Goal: Information Seeking & Learning: Learn about a topic

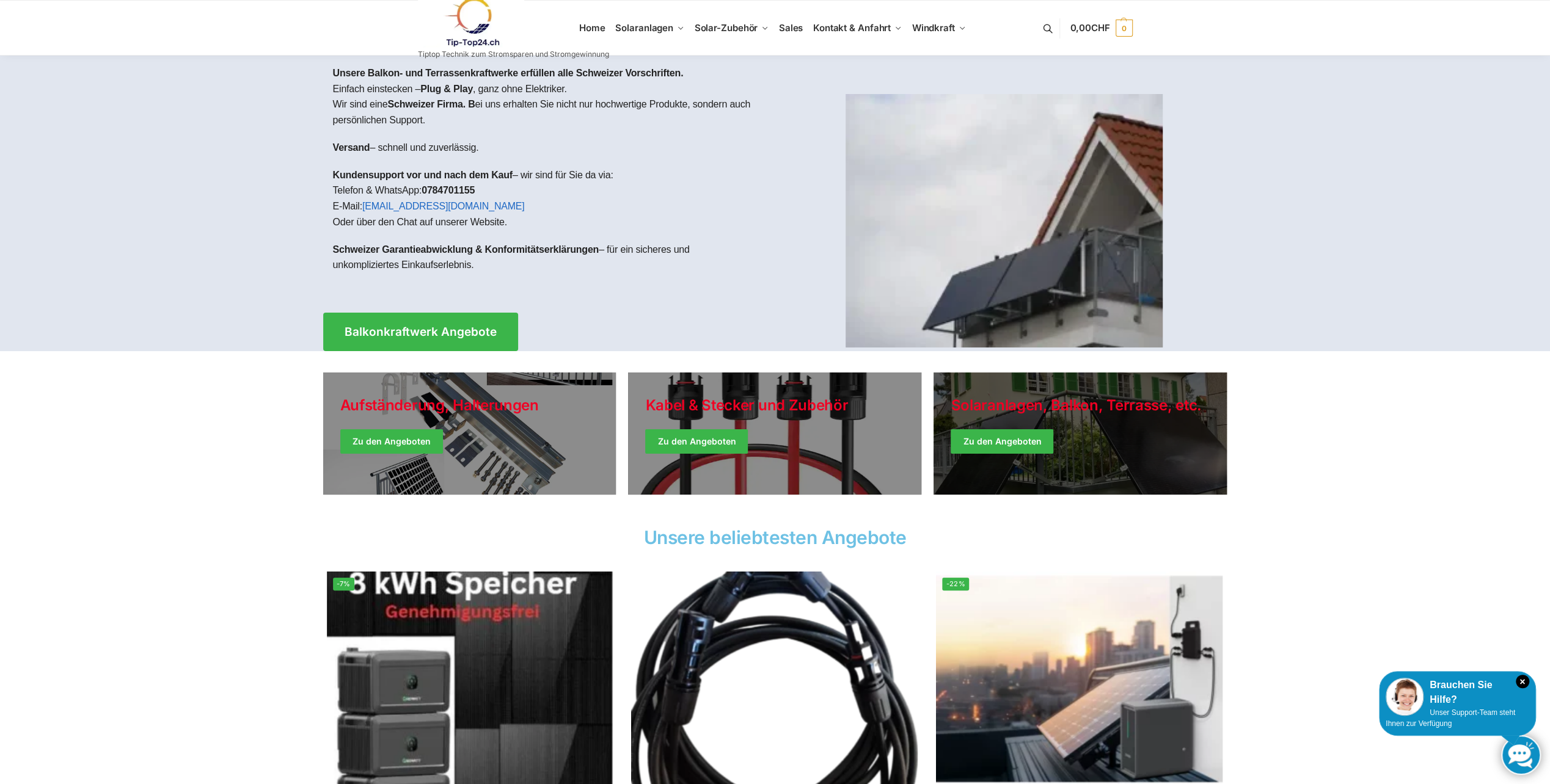
click at [1013, 442] on link "Winter Jackets" at bounding box center [1079, 433] width 293 height 122
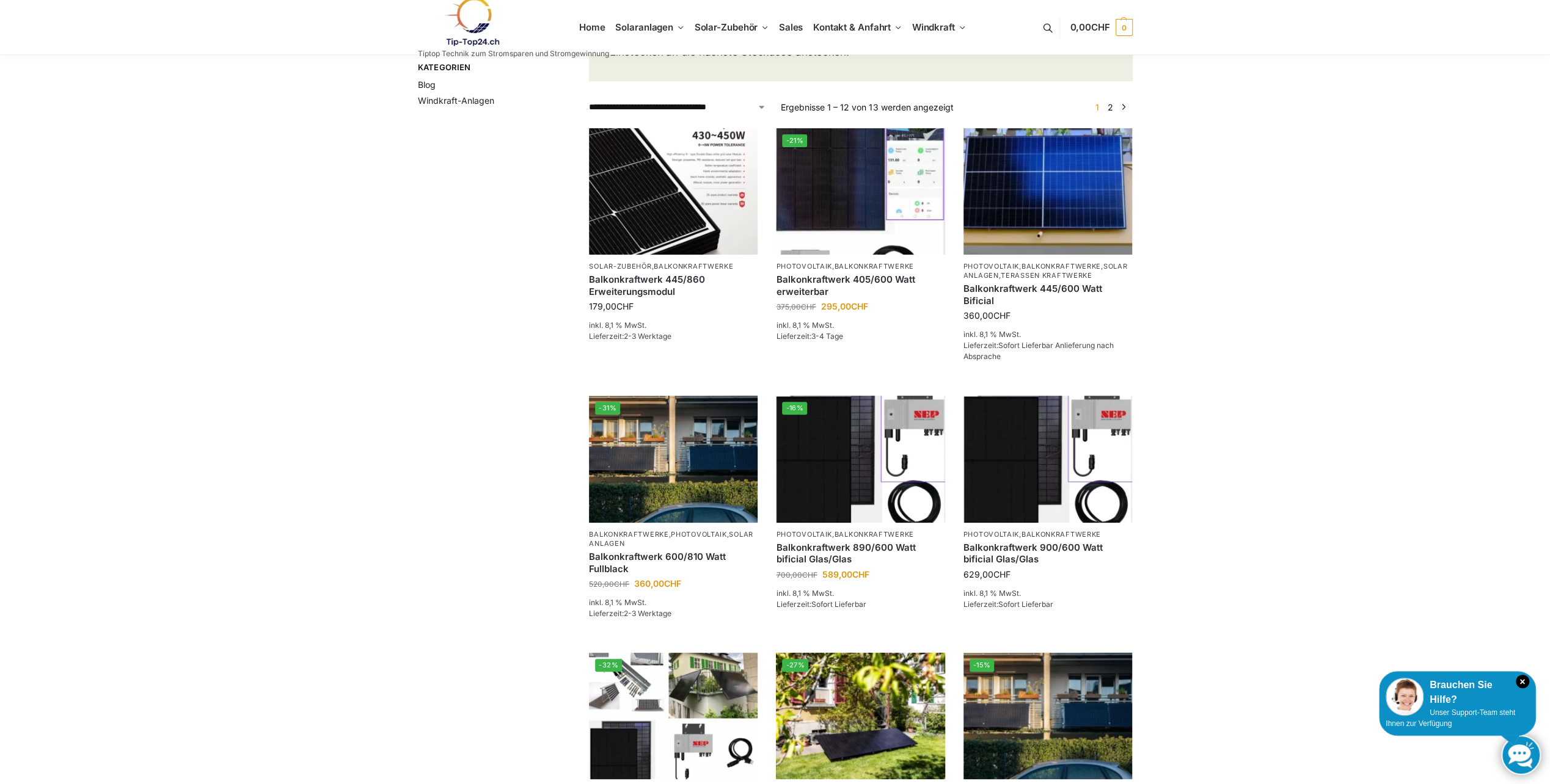
scroll to position [366, 0]
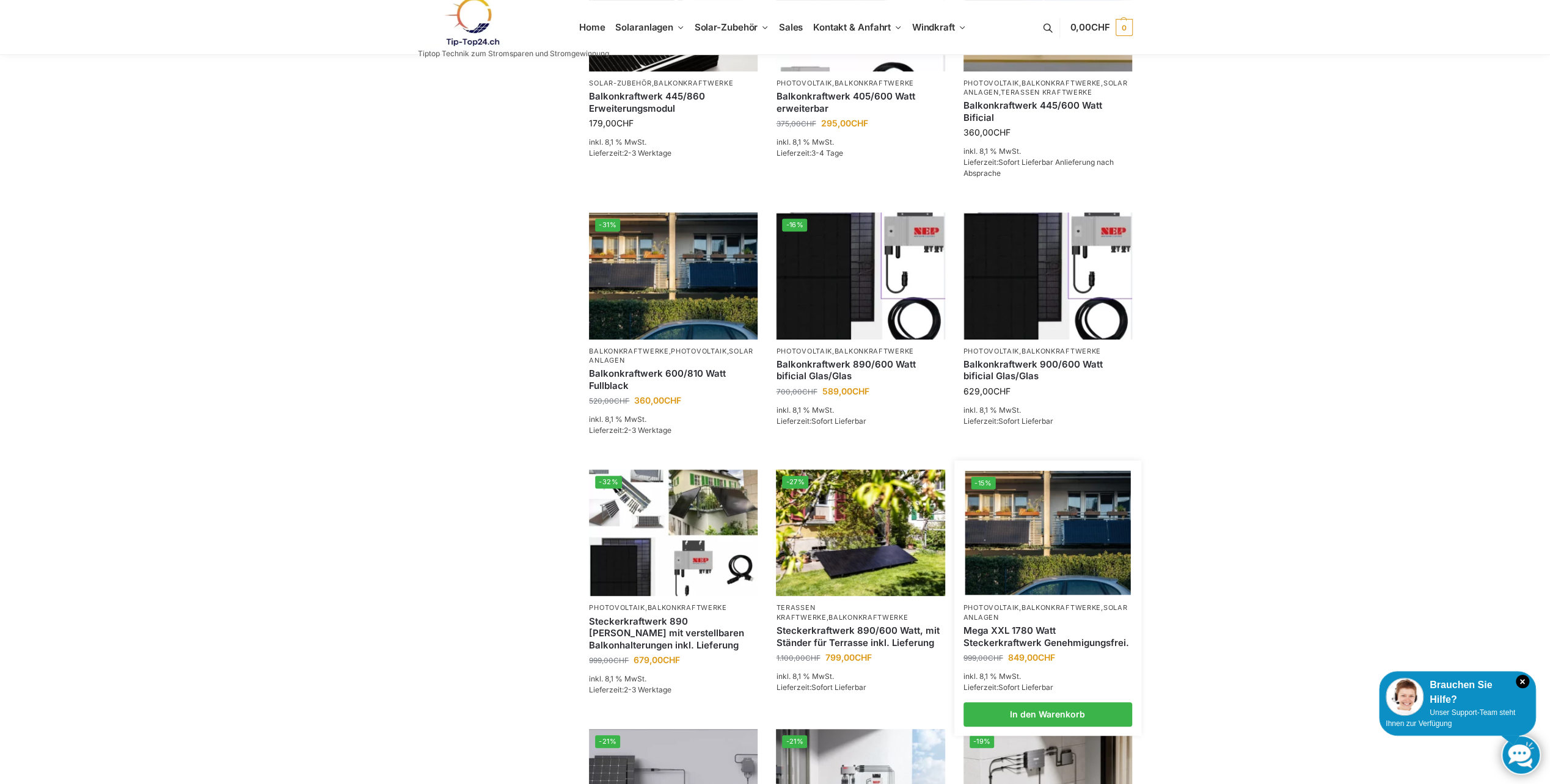
click at [1069, 589] on img at bounding box center [1048, 532] width 166 height 124
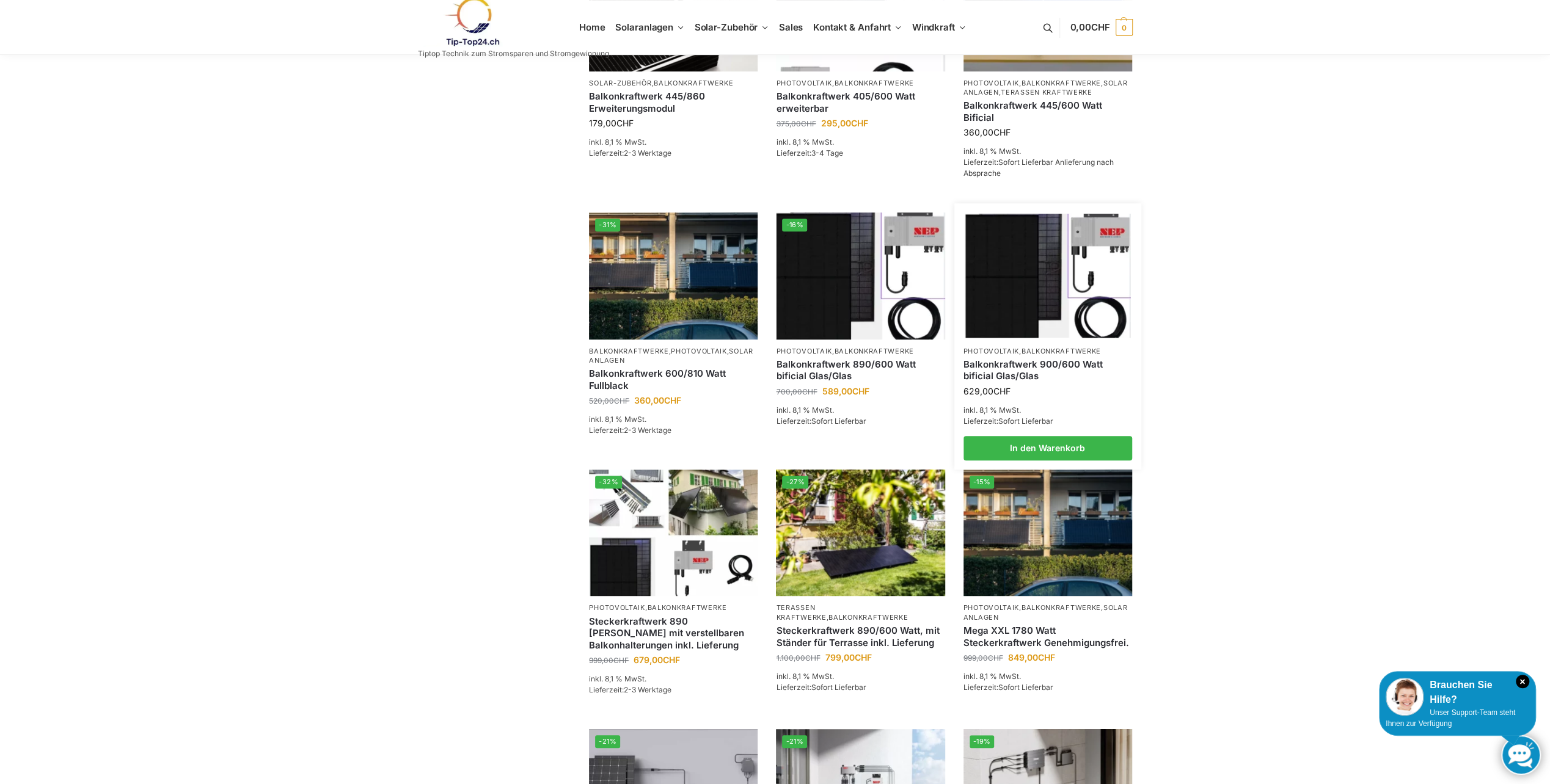
click at [1022, 327] on img at bounding box center [1048, 275] width 166 height 124
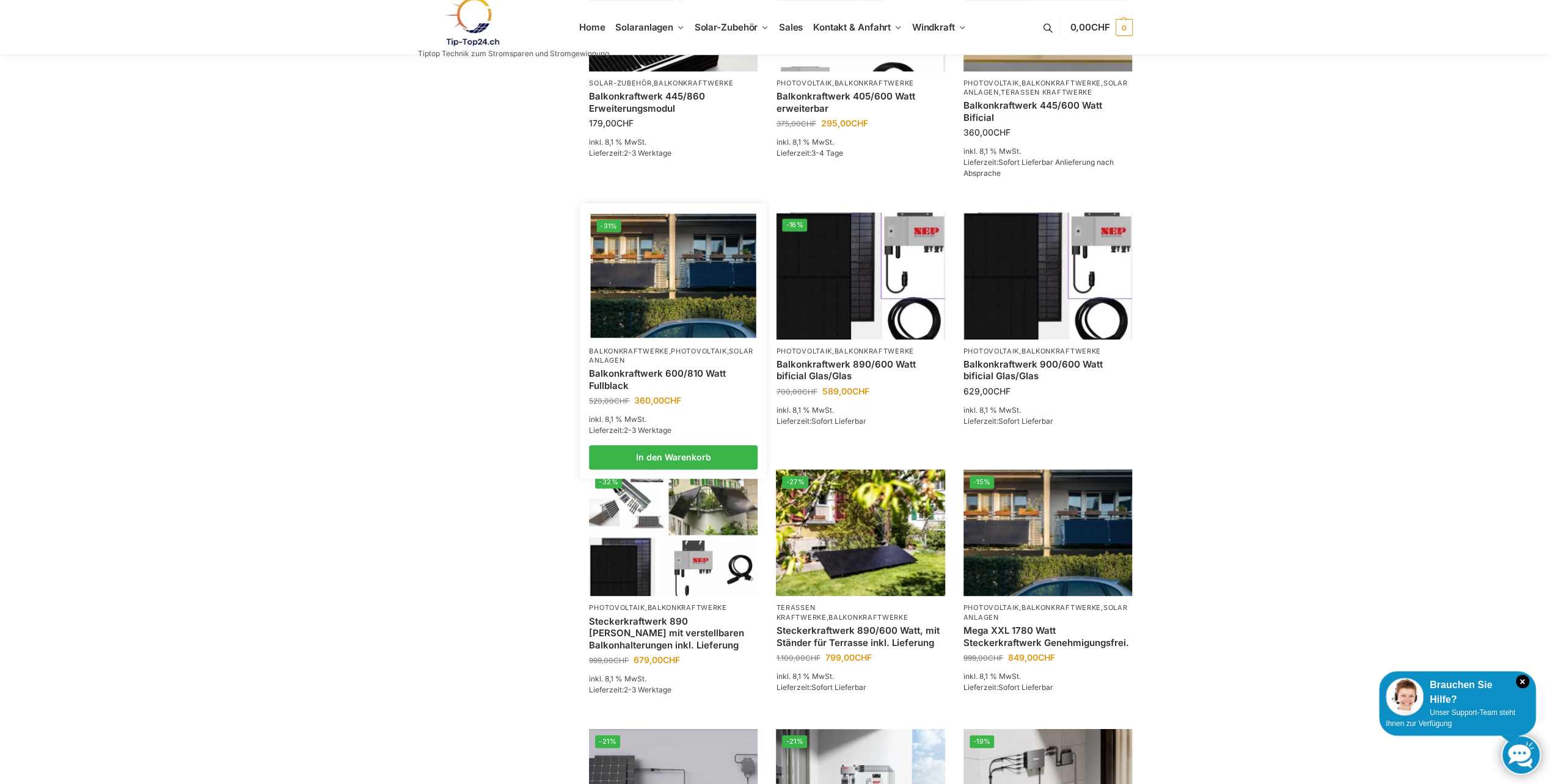
scroll to position [183, 0]
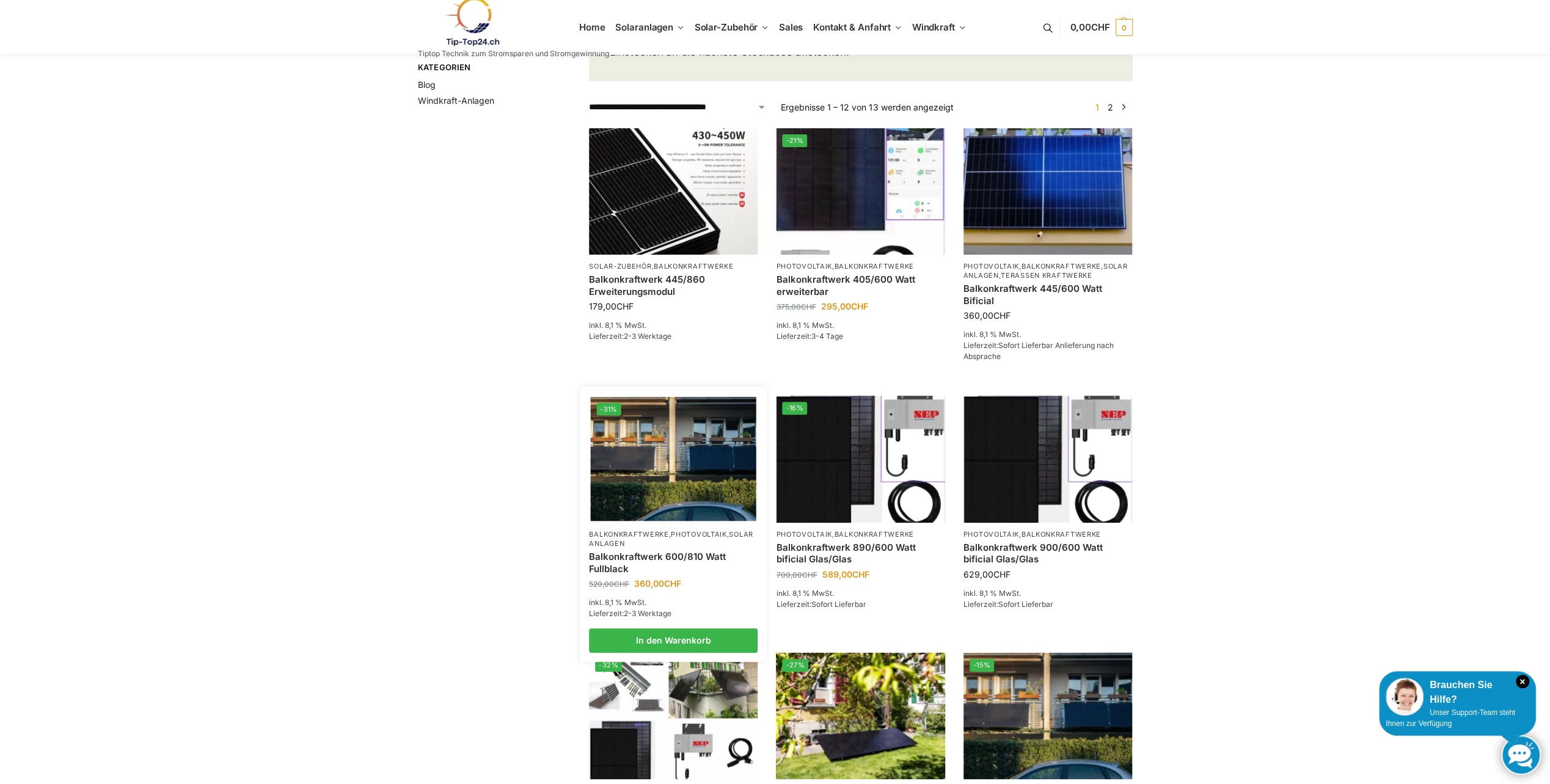
click at [699, 436] on img at bounding box center [674, 458] width 166 height 124
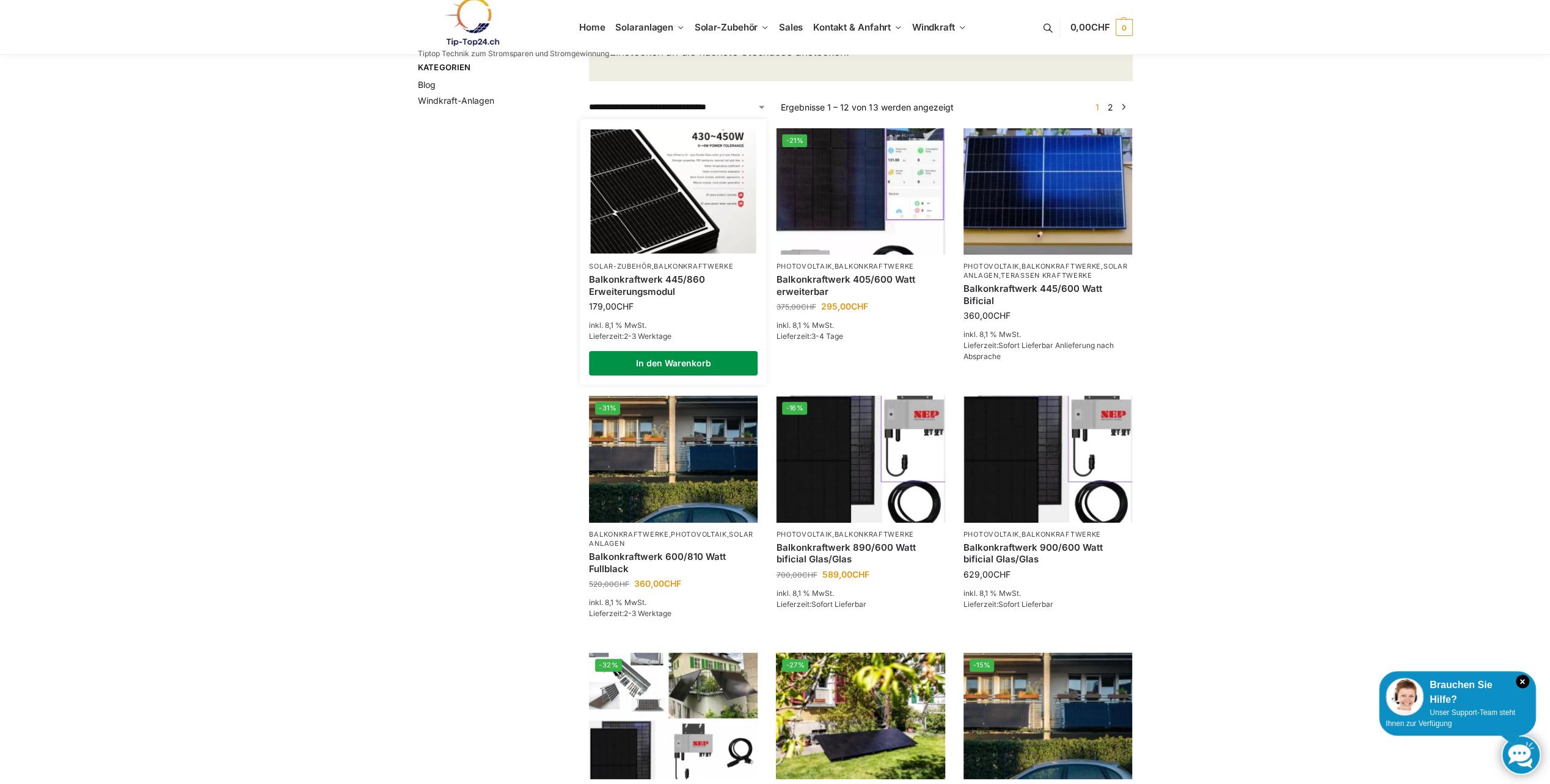
scroll to position [0, 0]
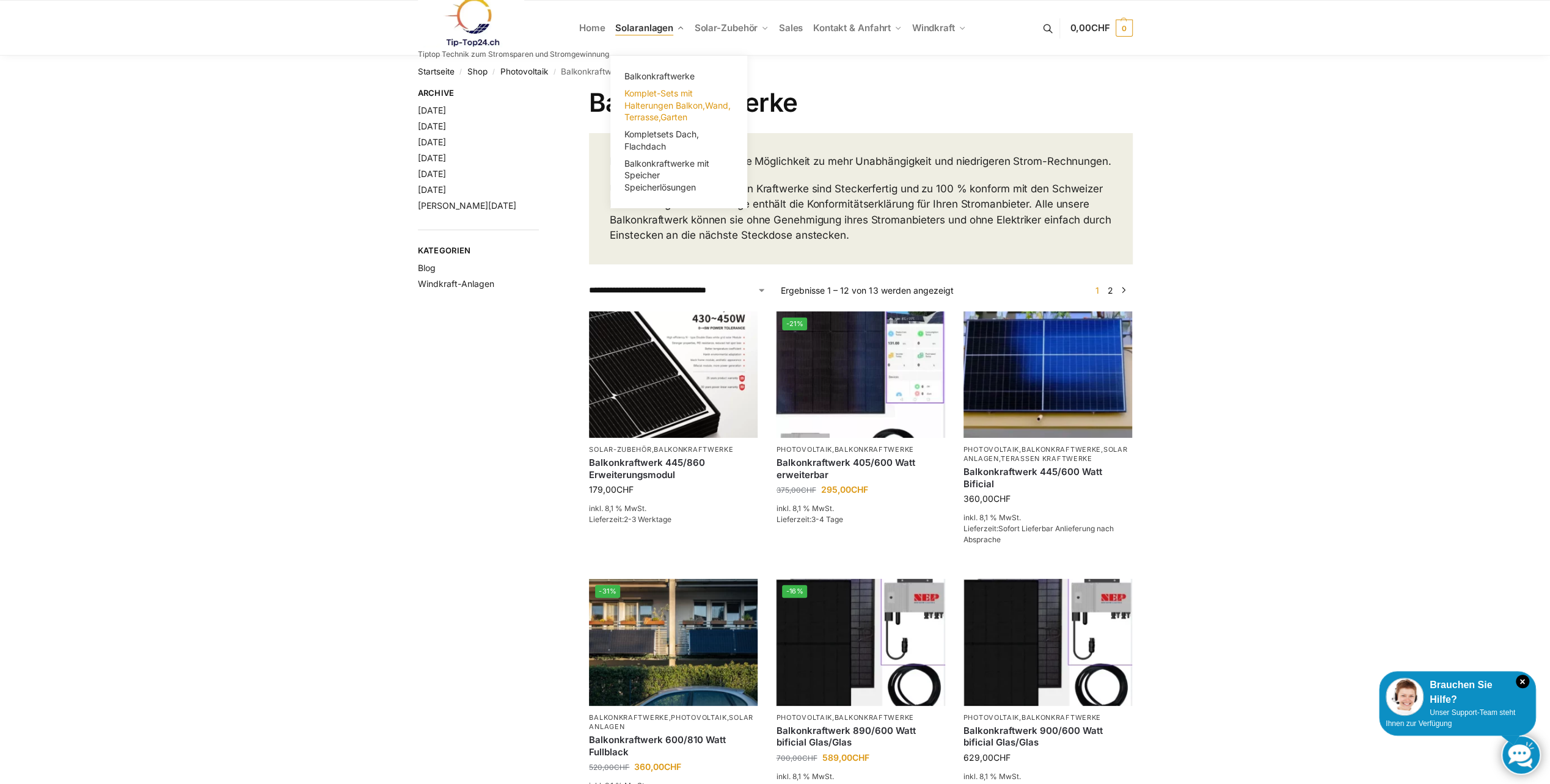
click at [650, 110] on link "Komplet-Sets mit Halterungen Balkon,Wand, Terrasse,Garten" at bounding box center [678, 105] width 122 height 41
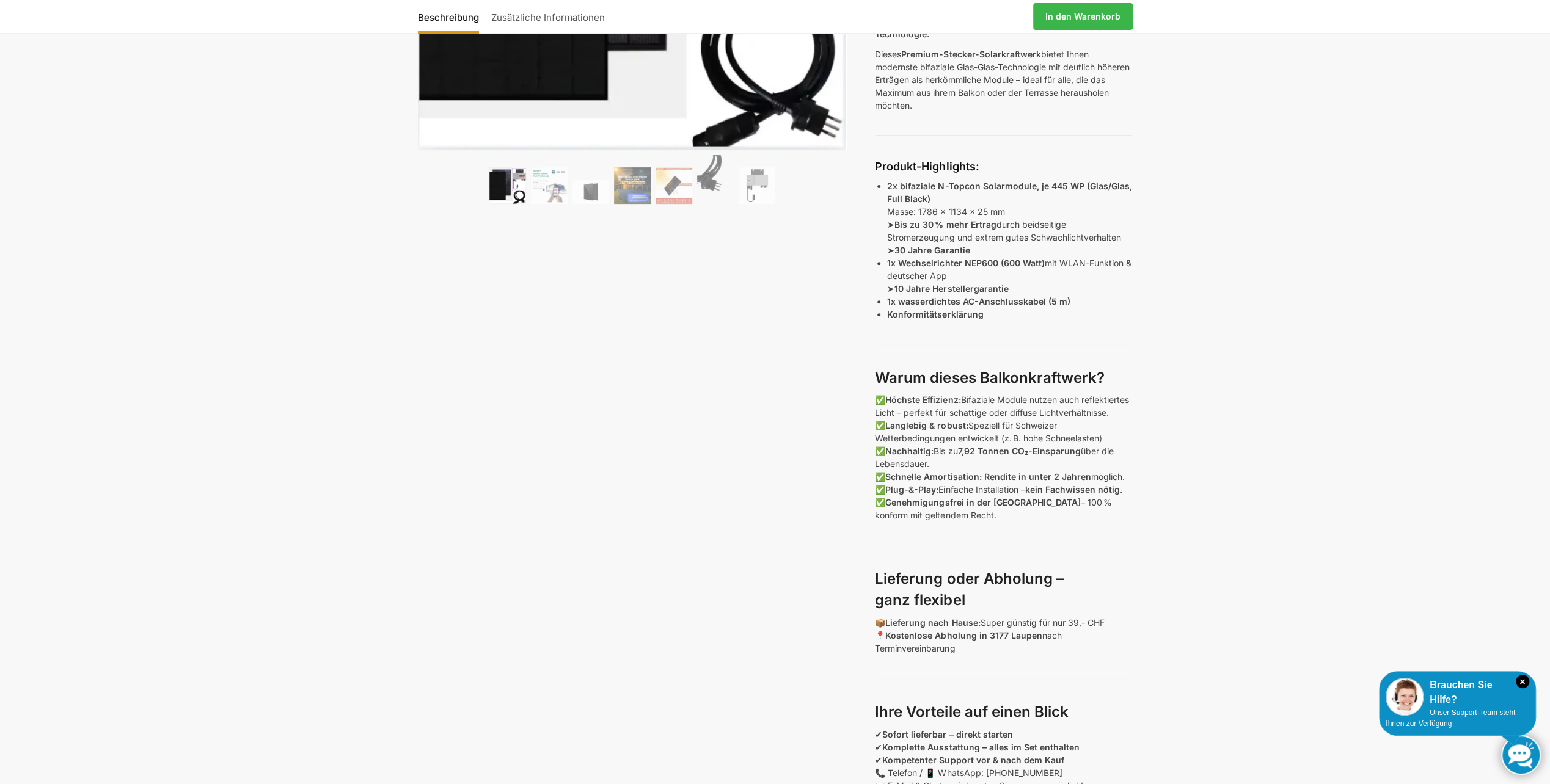
scroll to position [550, 0]
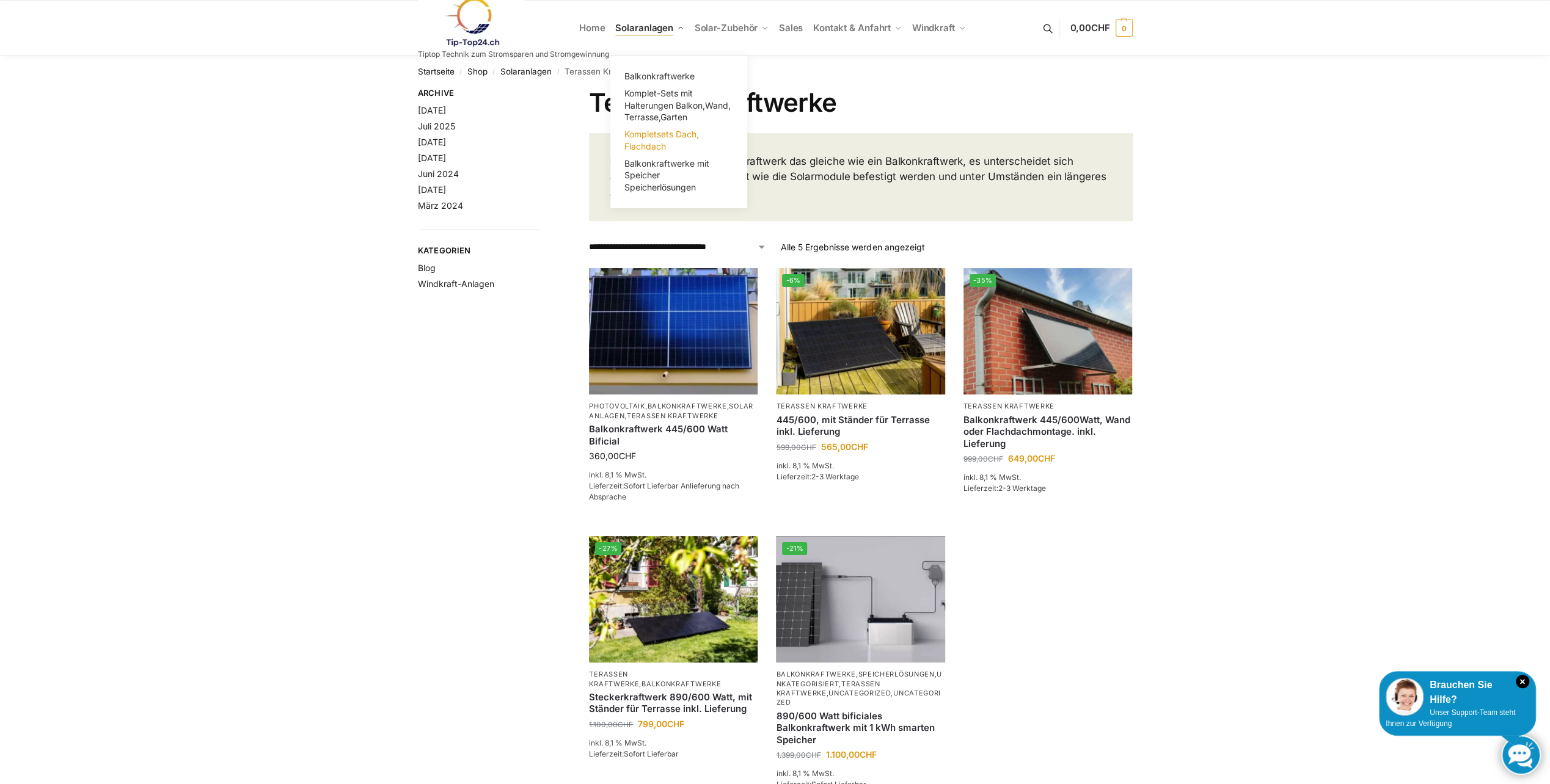
click at [665, 140] on span "Kompletsets Dach, Flachdach" at bounding box center [661, 140] width 74 height 22
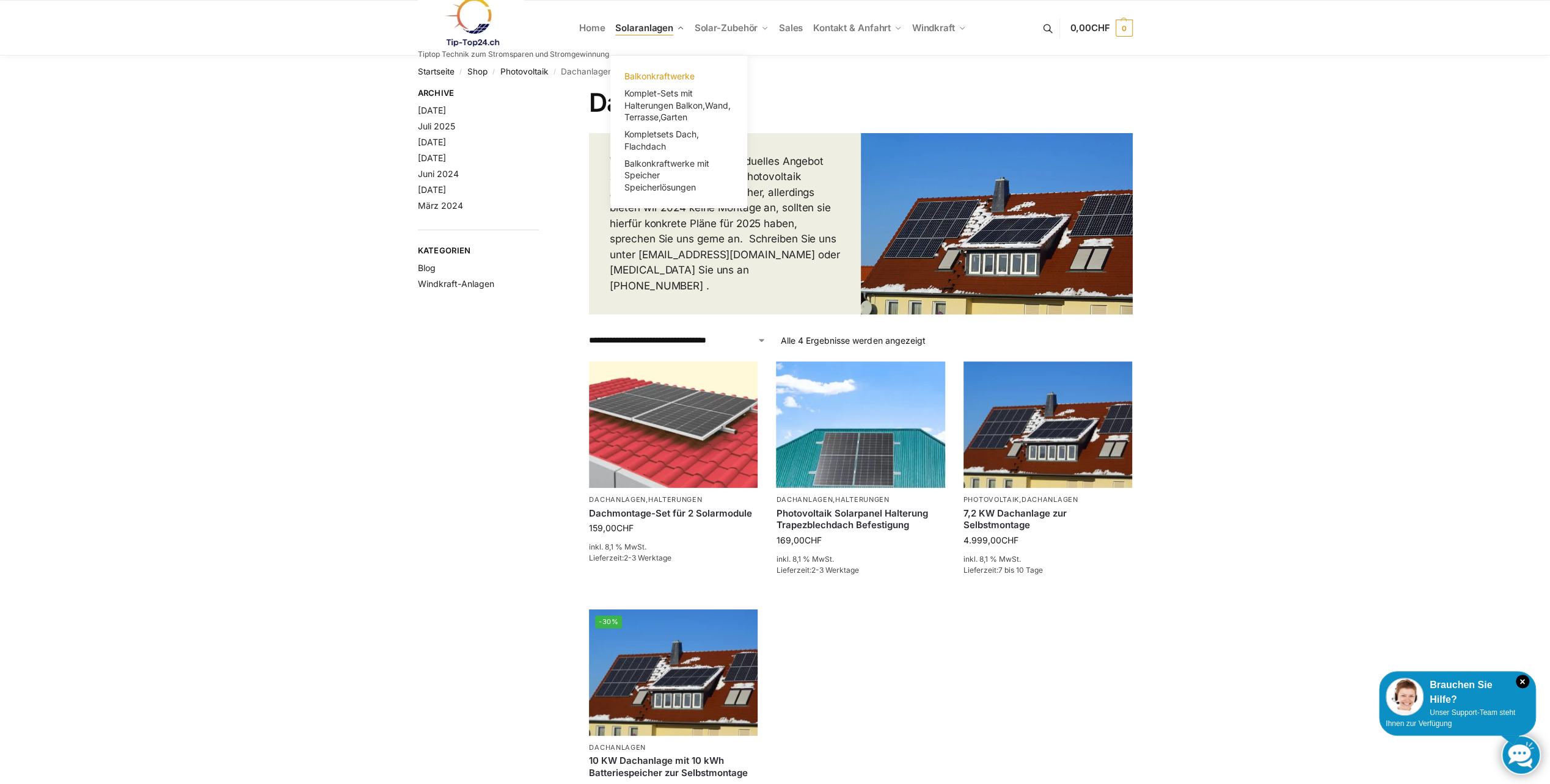
click at [662, 75] on span "Balkonkraftwerke" at bounding box center [660, 75] width 71 height 10
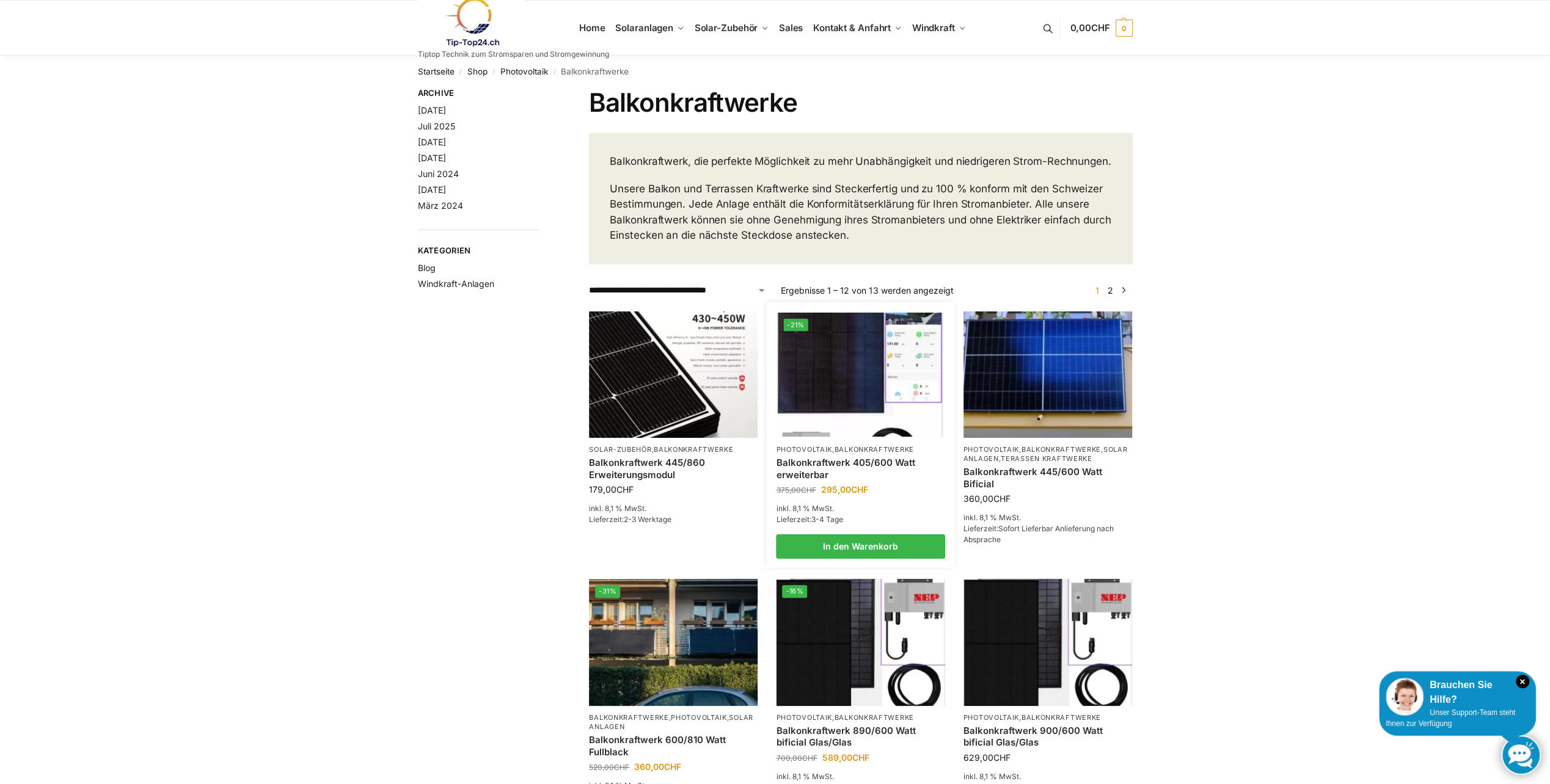
click at [871, 385] on img at bounding box center [861, 374] width 166 height 124
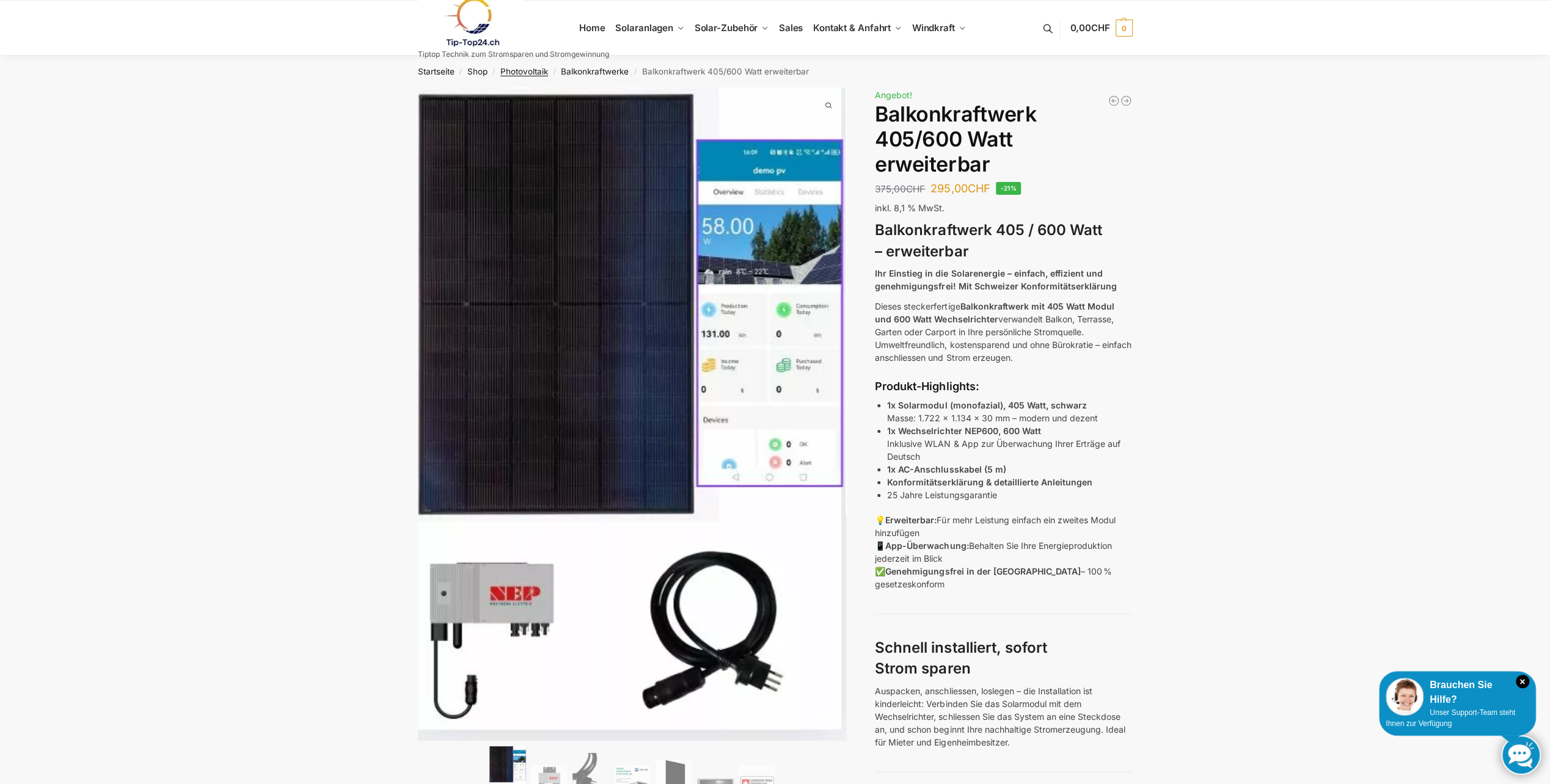
click at [511, 67] on link "Photovoltaik" at bounding box center [524, 72] width 47 height 10
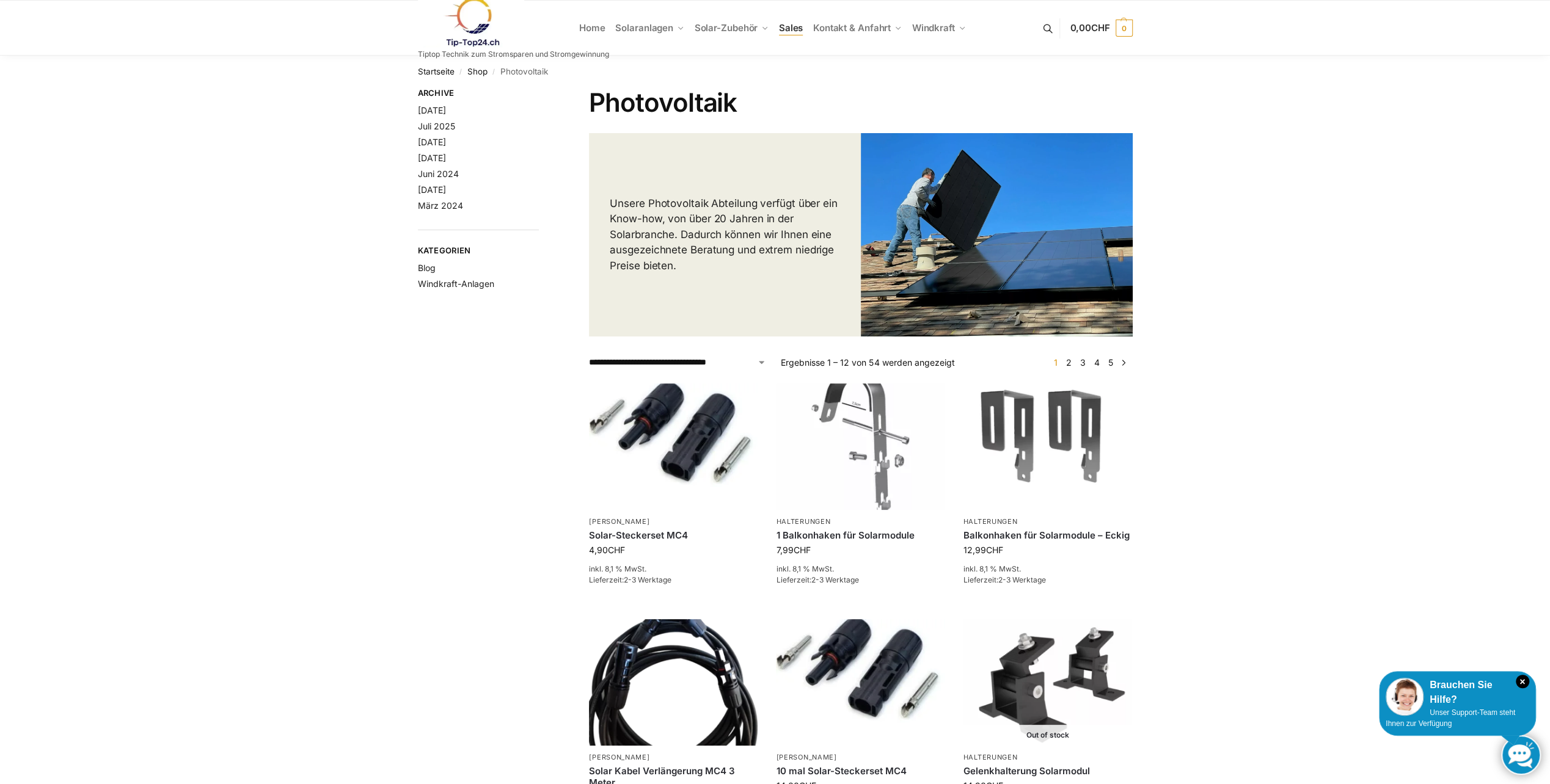
click at [796, 31] on span "Sales" at bounding box center [791, 28] width 24 height 11
